Goal: Transaction & Acquisition: Purchase product/service

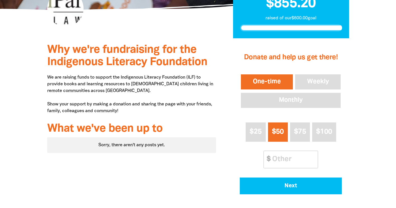
scroll to position [133, 0]
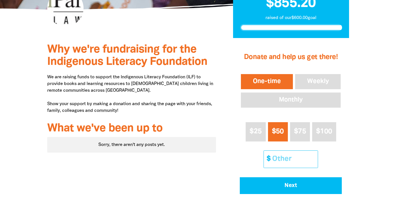
click at [287, 152] on input "Other Amount" at bounding box center [294, 159] width 50 height 17
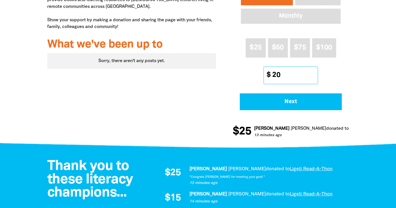
scroll to position [137, 0]
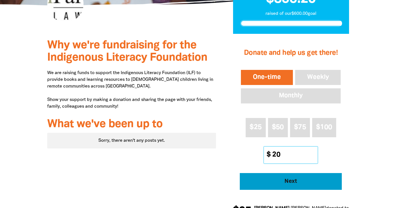
type input "20"
click at [299, 180] on span "Next" at bounding box center [291, 182] width 87 height 6
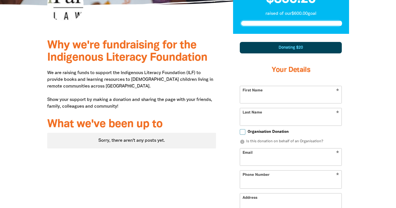
scroll to position [166, 0]
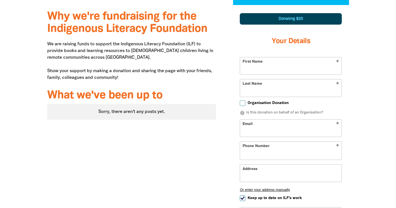
select select "AU"
click at [279, 66] on input "First Name" at bounding box center [291, 65] width 102 height 17
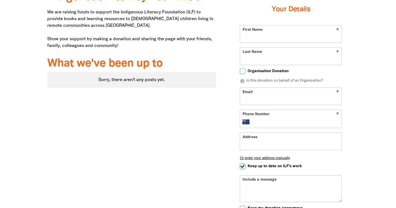
scroll to position [198, 0]
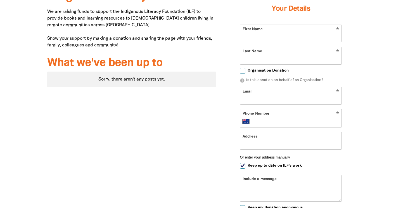
click at [275, 32] on input "First Name" at bounding box center [291, 33] width 102 height 17
type input "[PERSON_NAME]"
type input "Carniato"
click at [271, 99] on input "Email" at bounding box center [291, 95] width 102 height 17
type input "L"
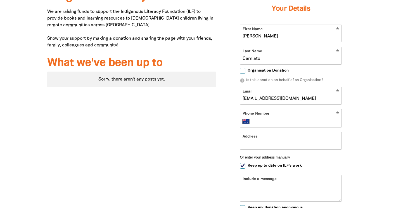
type input "[EMAIL_ADDRESS][DOMAIN_NAME]"
click at [265, 119] on input "Phone Number" at bounding box center [297, 121] width 86 height 7
type input "0424 880 868"
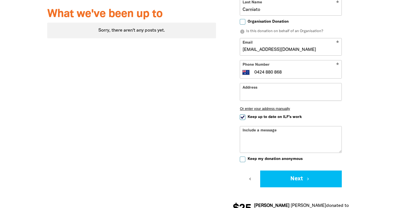
scroll to position [247, 0]
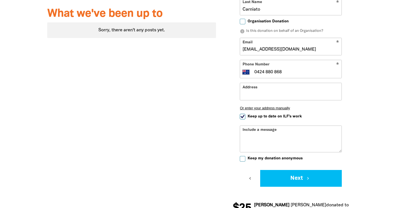
click at [242, 117] on input "Keep up to date on ILF's work" at bounding box center [243, 117] width 6 height 6
checkbox input "false"
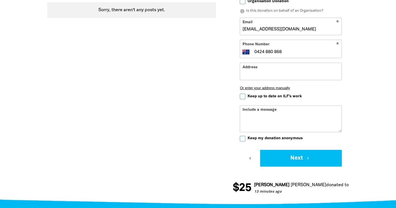
scroll to position [268, 0]
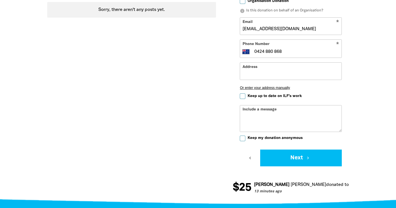
click at [273, 116] on textarea "Include a message" at bounding box center [291, 123] width 102 height 18
click at [254, 115] on textarea "Congratulations [PERSON_NAME]!" at bounding box center [291, 123] width 102 height 18
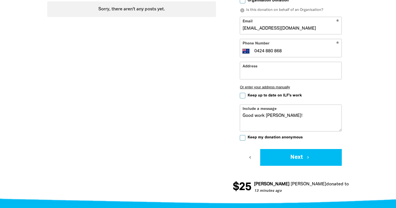
click at [274, 115] on textarea "Good work [PERSON_NAME]!" at bounding box center [291, 122] width 102 height 18
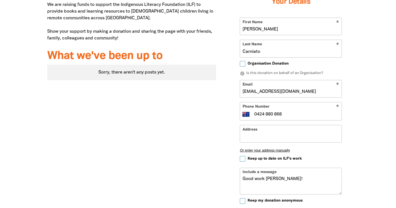
scroll to position [205, 0]
click at [290, 180] on textarea "Good work [PERSON_NAME]!" at bounding box center [291, 185] width 102 height 18
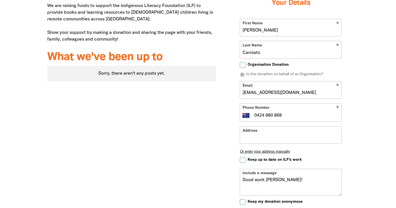
scroll to position [204, 0]
click at [272, 182] on textarea "Good work [PERSON_NAME]!" at bounding box center [291, 187] width 102 height 18
click at [268, 181] on textarea "Fantastic work [PERSON_NAME]" at bounding box center [291, 187] width 102 height 18
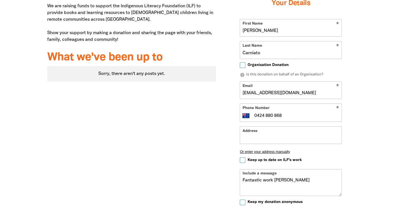
click at [268, 181] on textarea "Fantastic work [PERSON_NAME]" at bounding box center [291, 187] width 102 height 18
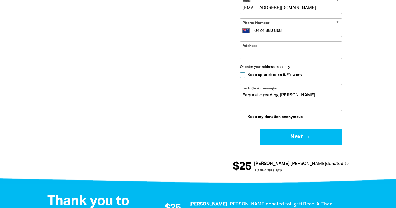
scroll to position [288, 0]
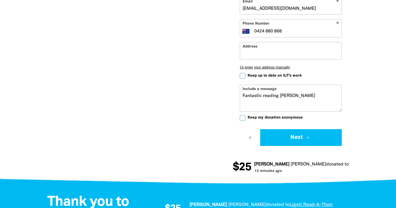
click at [254, 96] on textarea "Fantastic reading [PERSON_NAME]" at bounding box center [291, 102] width 102 height 18
click at [280, 97] on textarea "Fantastic reading [PERSON_NAME]" at bounding box center [291, 102] width 102 height 18
click at [274, 95] on textarea "Fantastic reading [PERSON_NAME]" at bounding box center [291, 102] width 102 height 18
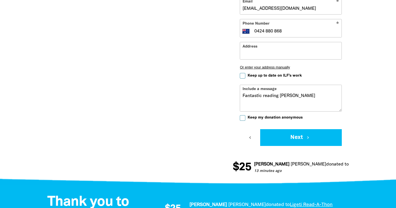
click at [244, 96] on textarea "Fantastic reading [PERSON_NAME]" at bounding box center [291, 102] width 102 height 18
click at [312, 97] on textarea "Great work [PERSON_NAME]" at bounding box center [291, 102] width 102 height 18
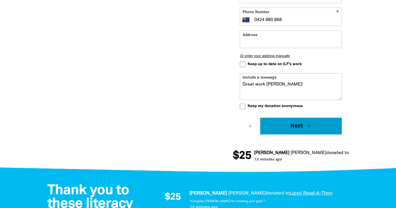
type textarea "Great work [PERSON_NAME]!"
click at [309, 123] on button "Next chevron_right" at bounding box center [301, 126] width 82 height 17
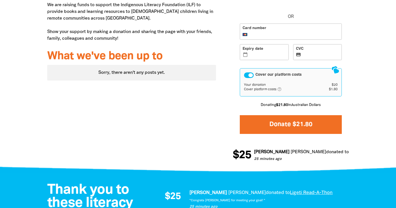
scroll to position [204, 0]
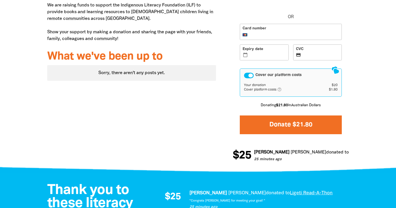
click at [293, 131] on button "Donate $21.80" at bounding box center [291, 125] width 102 height 19
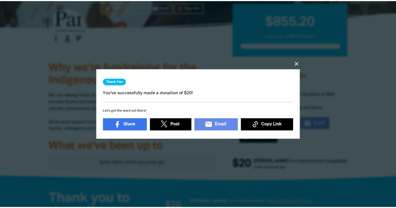
scroll to position [0, 0]
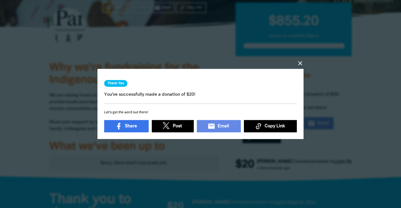
click at [299, 63] on icon "close" at bounding box center [299, 63] width 7 height 7
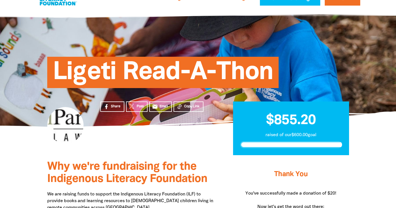
scroll to position [15, 0]
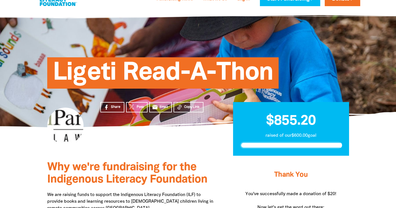
click at [225, 144] on div "$855.20 raised of our $600.00 goal" at bounding box center [291, 141] width 133 height 29
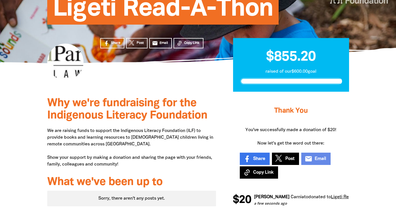
scroll to position [31, 0]
